Goal: Information Seeking & Learning: Compare options

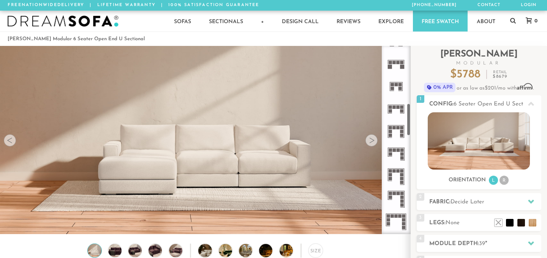
scroll to position [332, 0]
click at [400, 151] on rect at bounding box center [401, 149] width 3 height 3
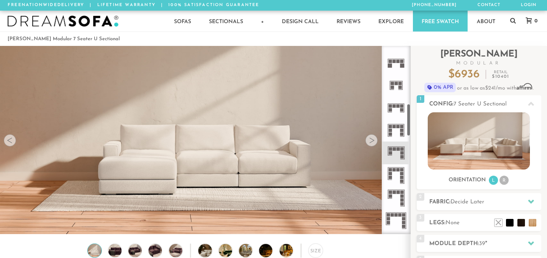
click at [397, 180] on icon at bounding box center [395, 175] width 22 height 22
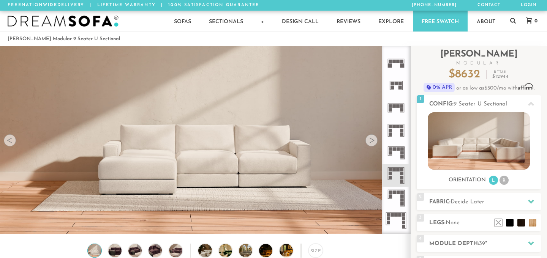
click at [397, 152] on icon at bounding box center [395, 153] width 22 height 22
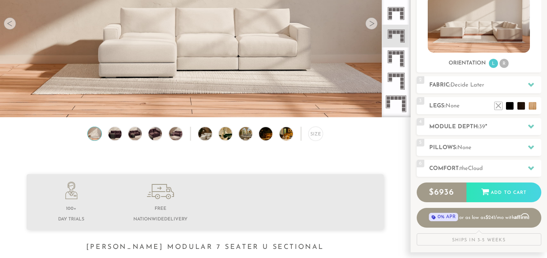
scroll to position [109, 0]
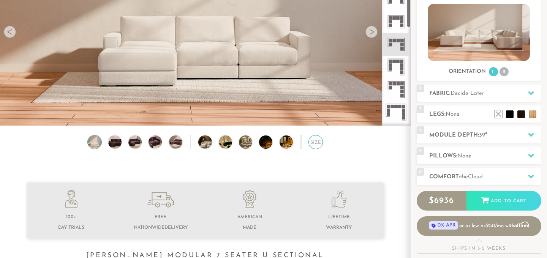
click at [315, 142] on div "Size" at bounding box center [315, 142] width 14 height 14
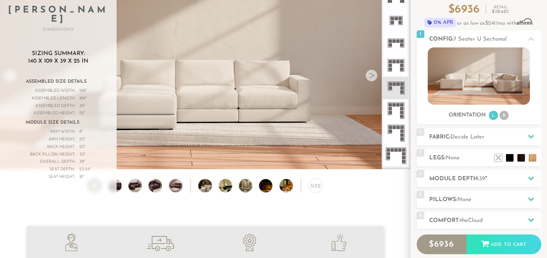
scroll to position [60, 0]
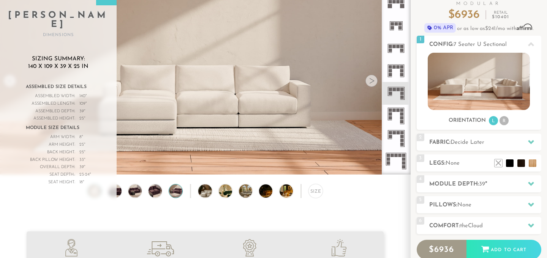
click at [178, 193] on img at bounding box center [175, 190] width 16 height 13
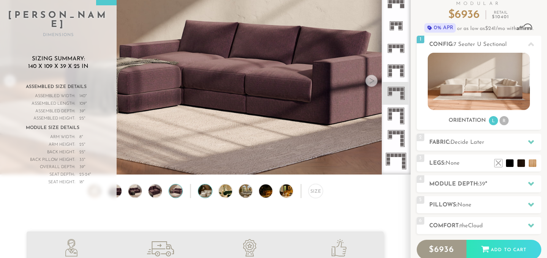
click at [211, 191] on img at bounding box center [210, 190] width 24 height 13
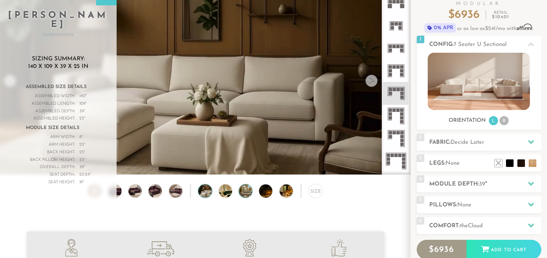
click at [249, 195] on img at bounding box center [251, 190] width 24 height 13
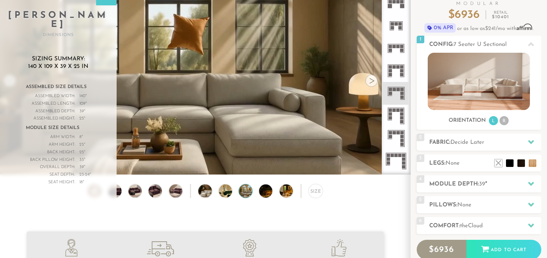
click at [277, 197] on div "Size" at bounding box center [205, 193] width 410 height 18
click at [267, 191] on img at bounding box center [271, 190] width 24 height 13
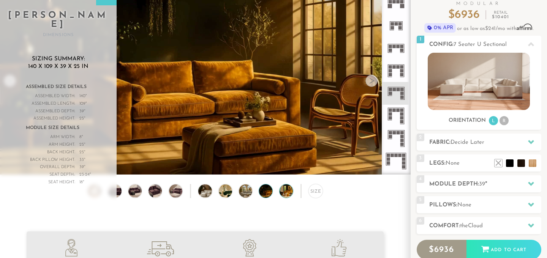
click at [288, 192] on img at bounding box center [291, 190] width 24 height 13
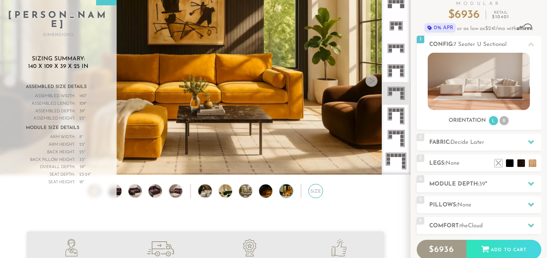
click at [313, 192] on div "Size" at bounding box center [315, 191] width 14 height 14
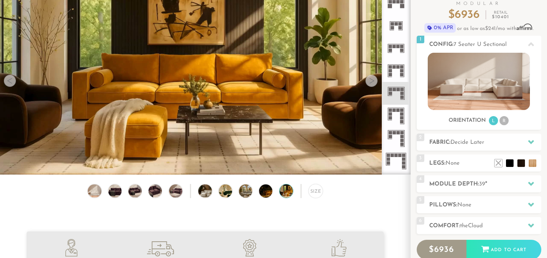
click at [142, 194] on div "Size" at bounding box center [205, 193] width 410 height 18
click at [137, 192] on img at bounding box center [135, 190] width 16 height 13
